Goal: Task Accomplishment & Management: Use online tool/utility

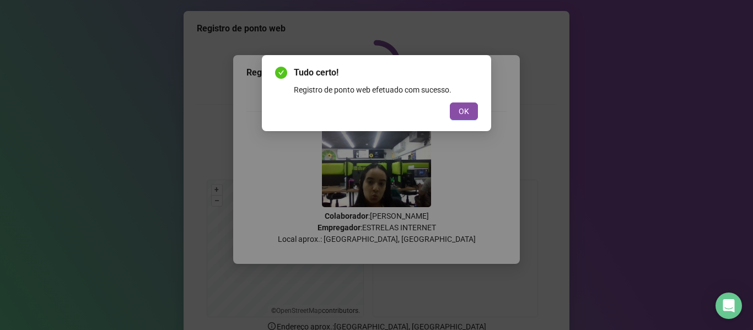
scroll to position [100, 0]
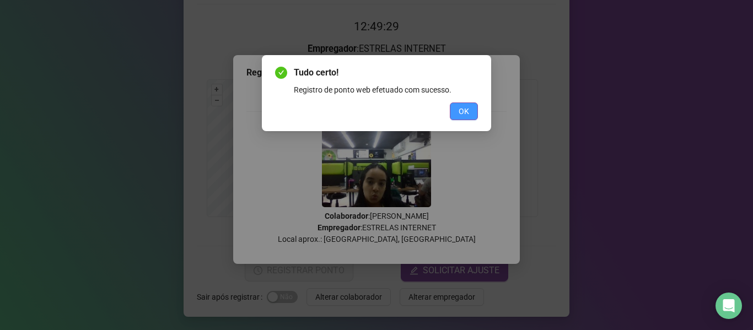
click at [462, 115] on span "OK" at bounding box center [464, 111] width 10 height 12
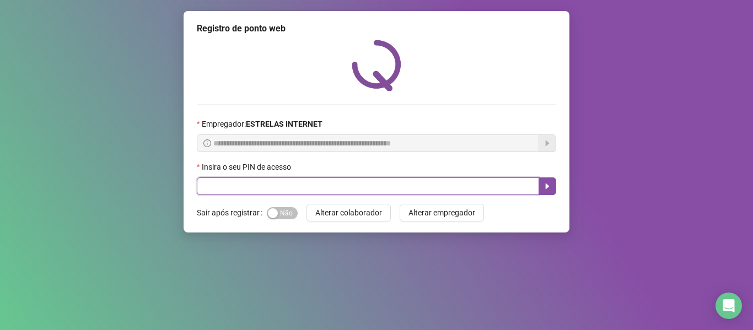
click at [279, 185] on input "text" at bounding box center [368, 187] width 342 height 18
type input "*****"
click at [550, 190] on icon "caret-right" at bounding box center [547, 186] width 9 height 9
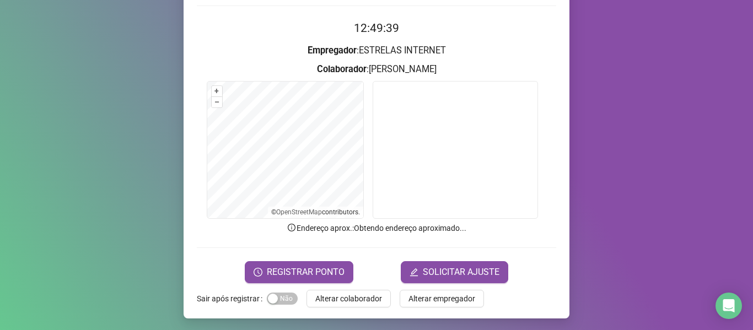
scroll to position [100, 0]
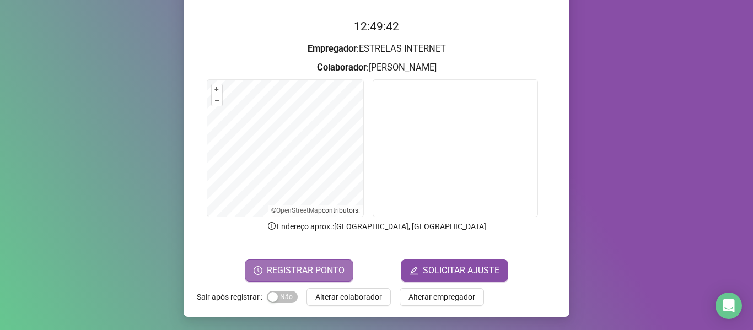
click at [293, 275] on span "REGISTRAR PONTO" at bounding box center [306, 270] width 78 height 13
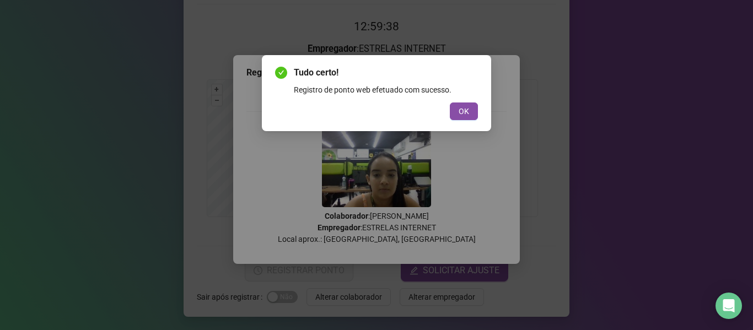
click at [664, 76] on div "Tudo certo! Registro de ponto web efetuado com sucesso. OK" at bounding box center [376, 165] width 753 height 330
click at [460, 111] on span "OK" at bounding box center [464, 111] width 10 height 12
